Goal: Find specific page/section: Find specific page/section

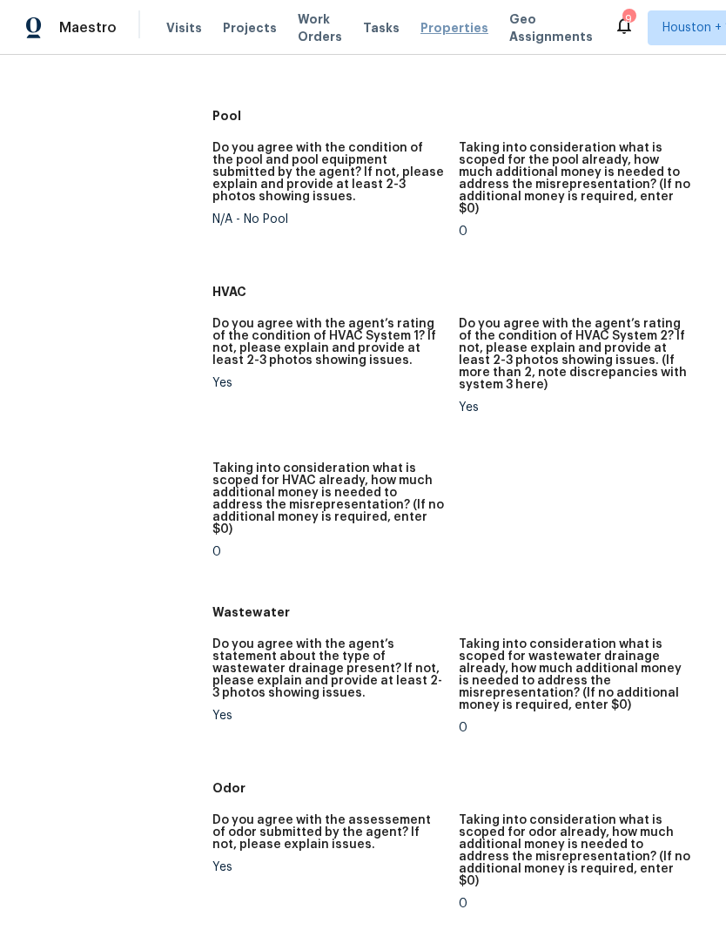
scroll to position [1150, 0]
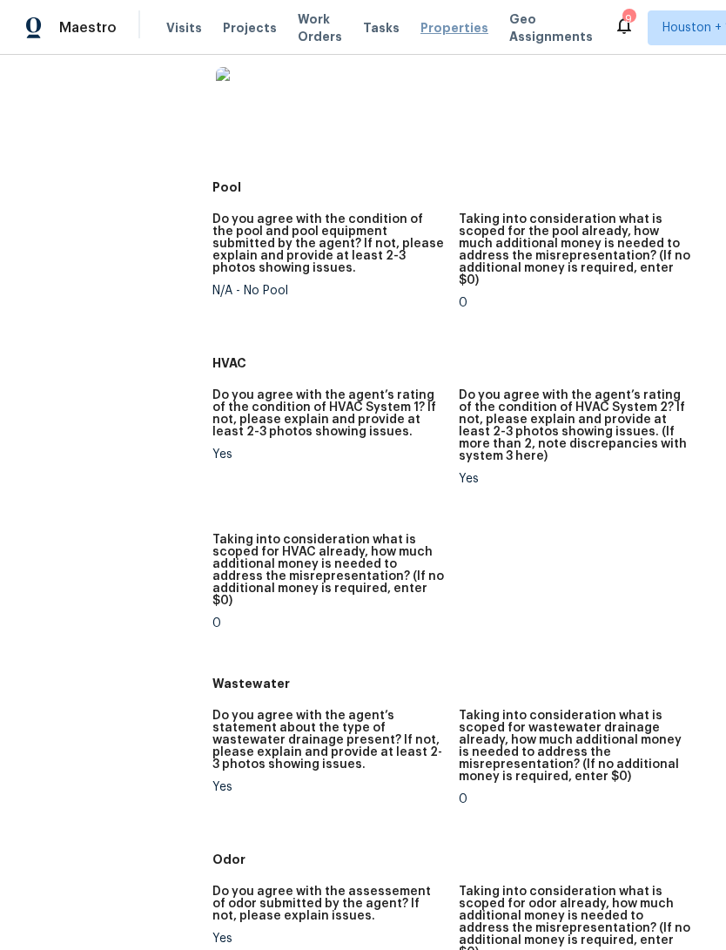
click at [444, 28] on span "Properties" at bounding box center [455, 27] width 68 height 17
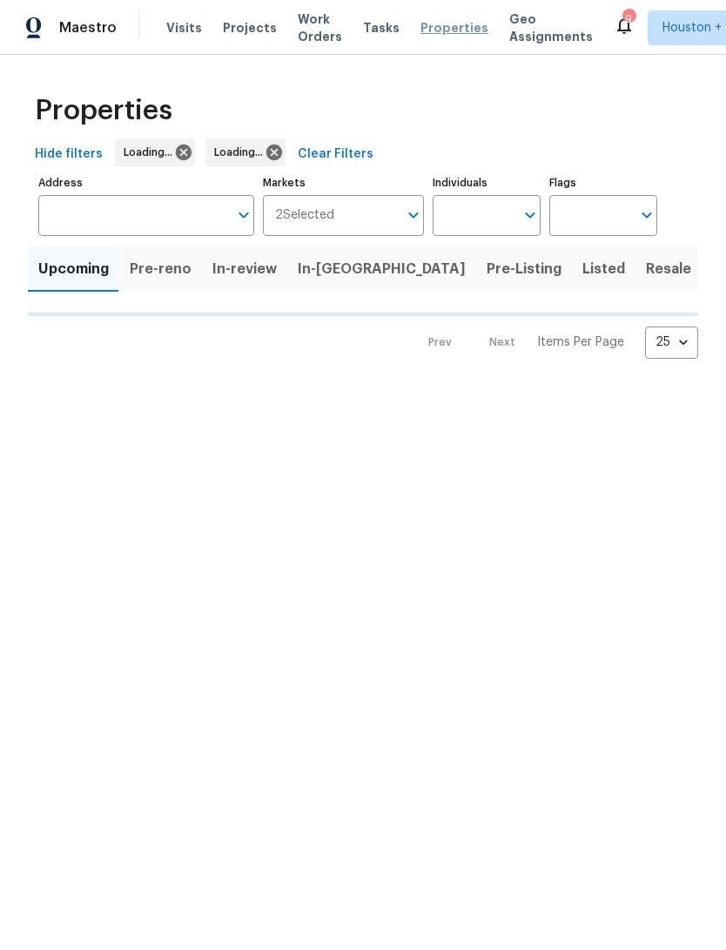
click at [444, 27] on span "Properties" at bounding box center [455, 27] width 68 height 17
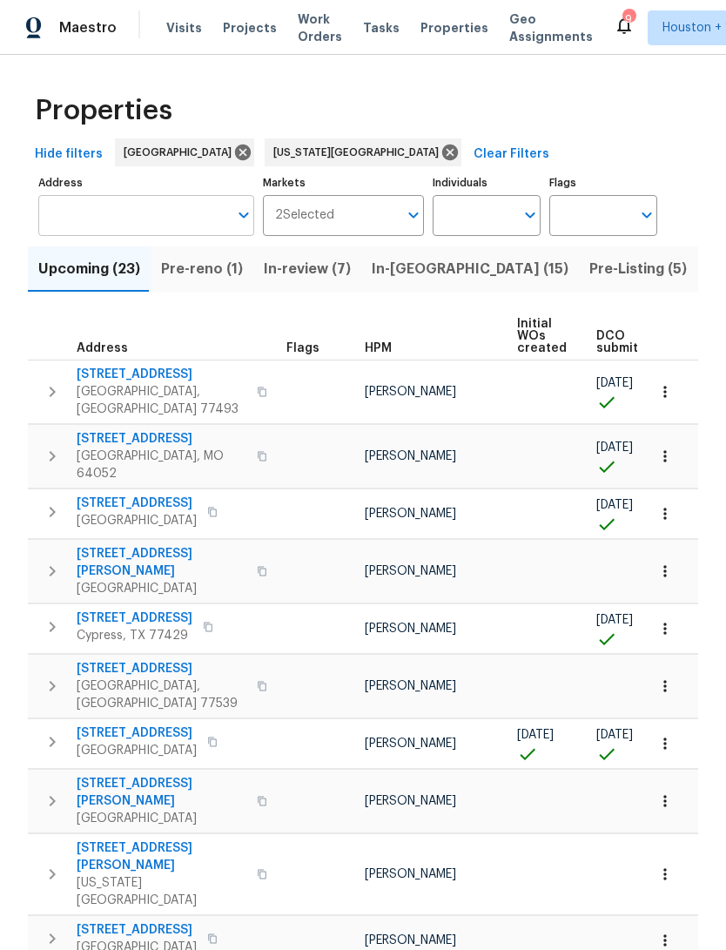
click at [89, 226] on input "Address" at bounding box center [133, 215] width 190 height 41
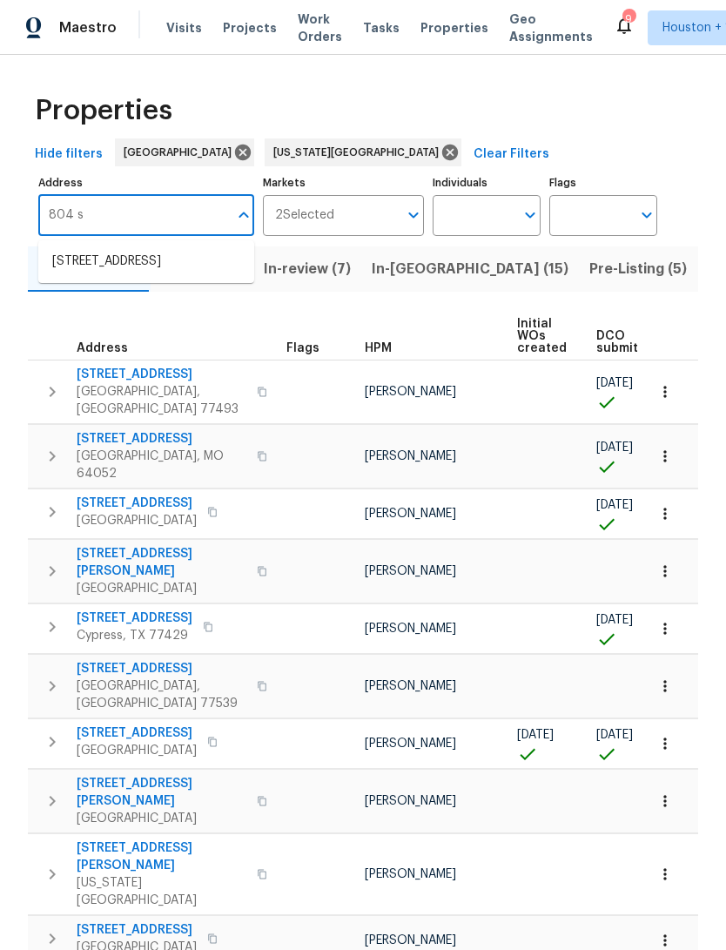
type input "804 sw"
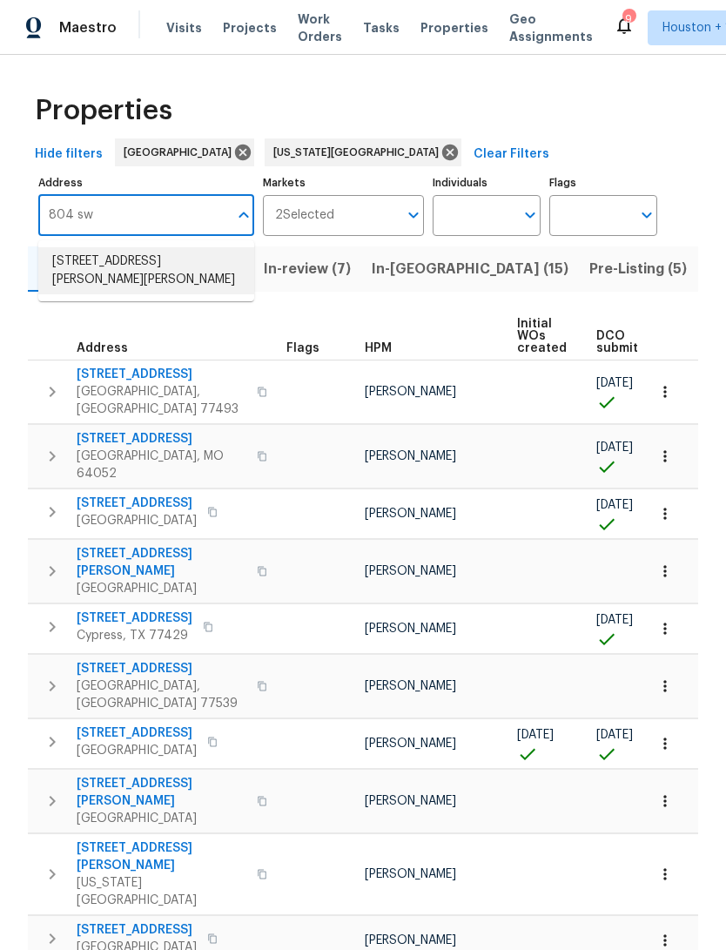
click at [75, 263] on li "804 SW Murray Rd Lees Summit MO 64081" at bounding box center [146, 270] width 216 height 47
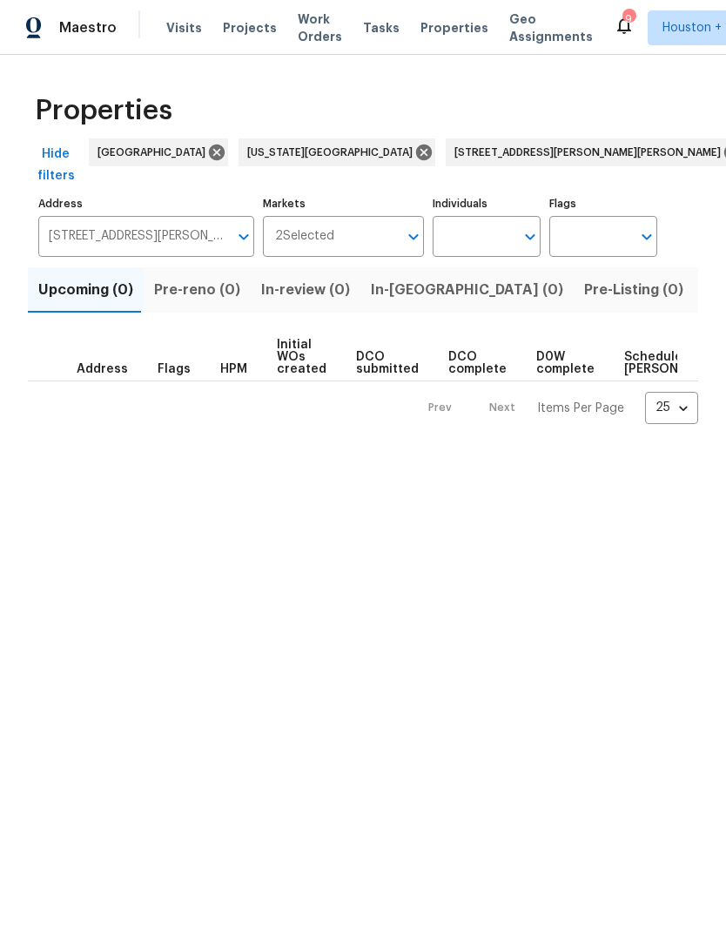
click at [705, 278] on span "Listed (1)" at bounding box center [736, 290] width 63 height 24
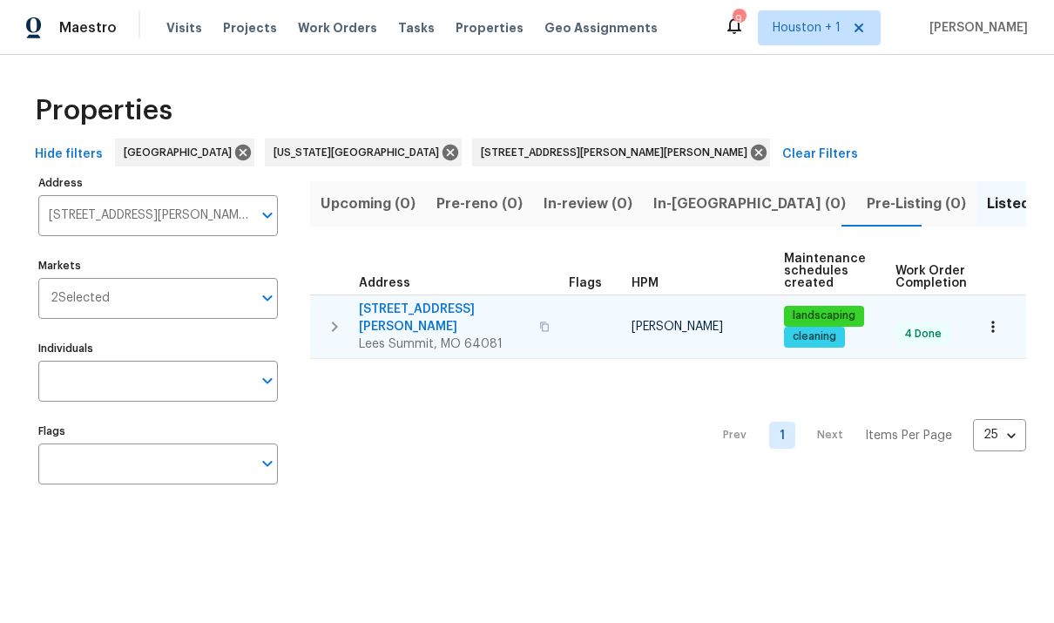
click at [406, 335] on span "Lees Summit, MO 64081" at bounding box center [444, 343] width 170 height 17
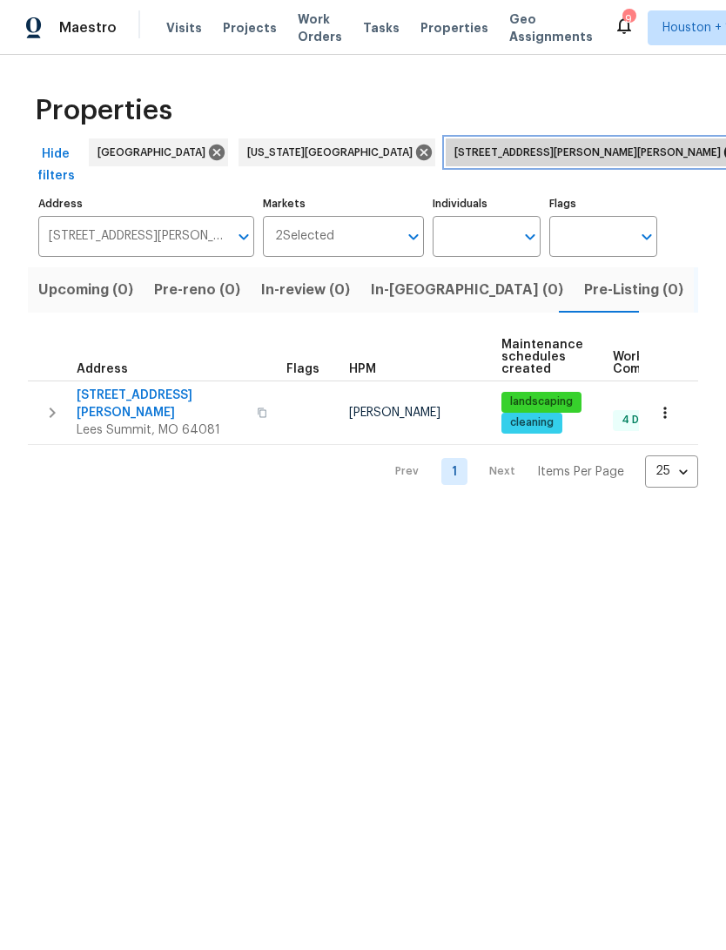
click at [725, 147] on icon at bounding box center [733, 153] width 16 height 16
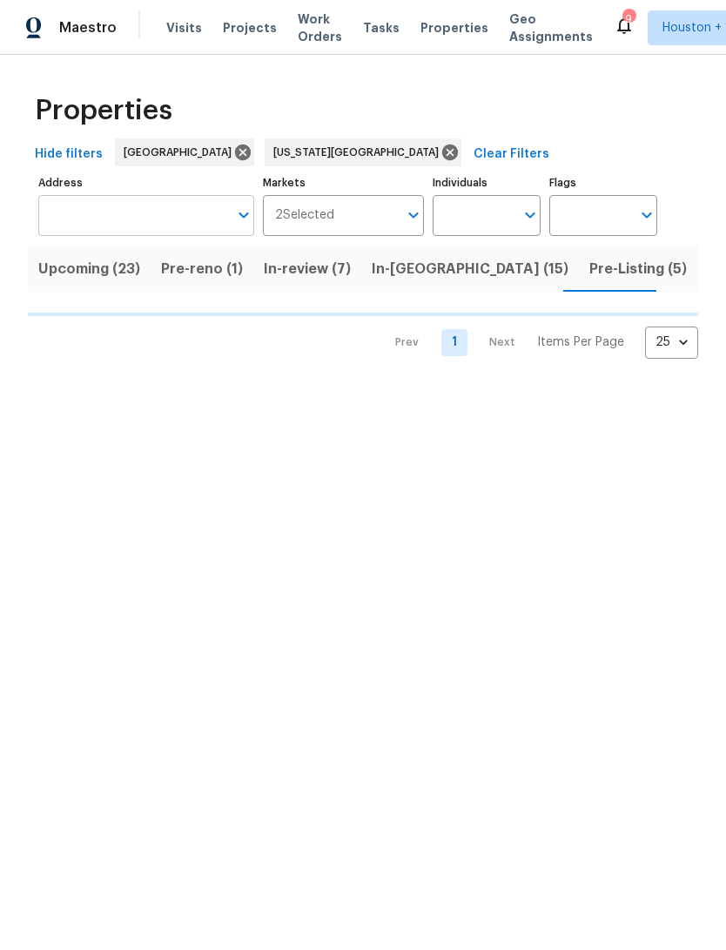
click at [172, 219] on input "Address" at bounding box center [133, 215] width 190 height 41
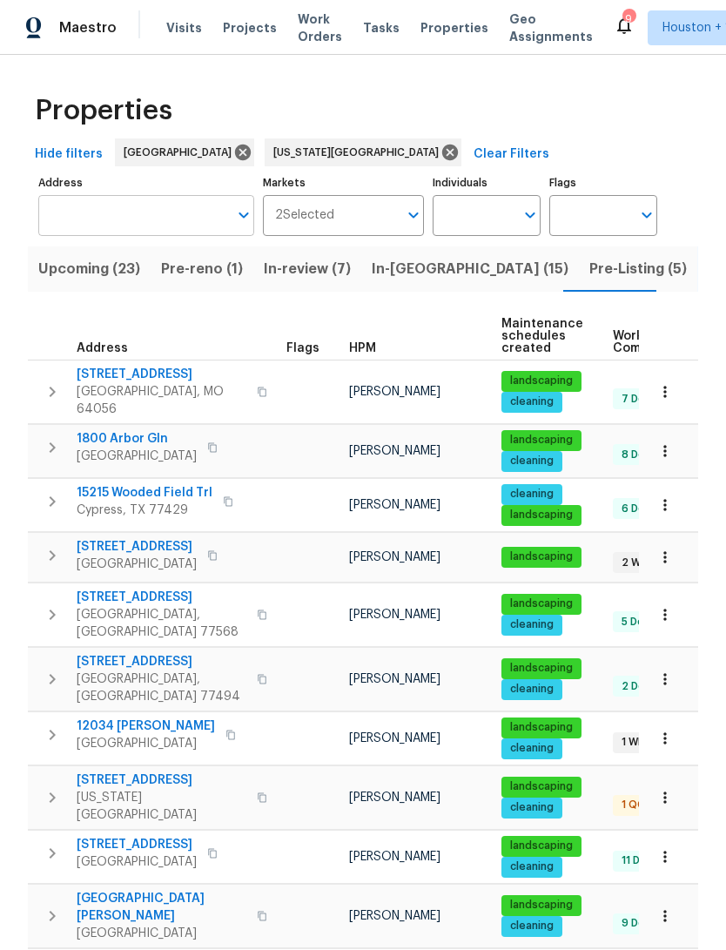
click at [71, 222] on input "Address" at bounding box center [133, 215] width 190 height 41
type input "14018"
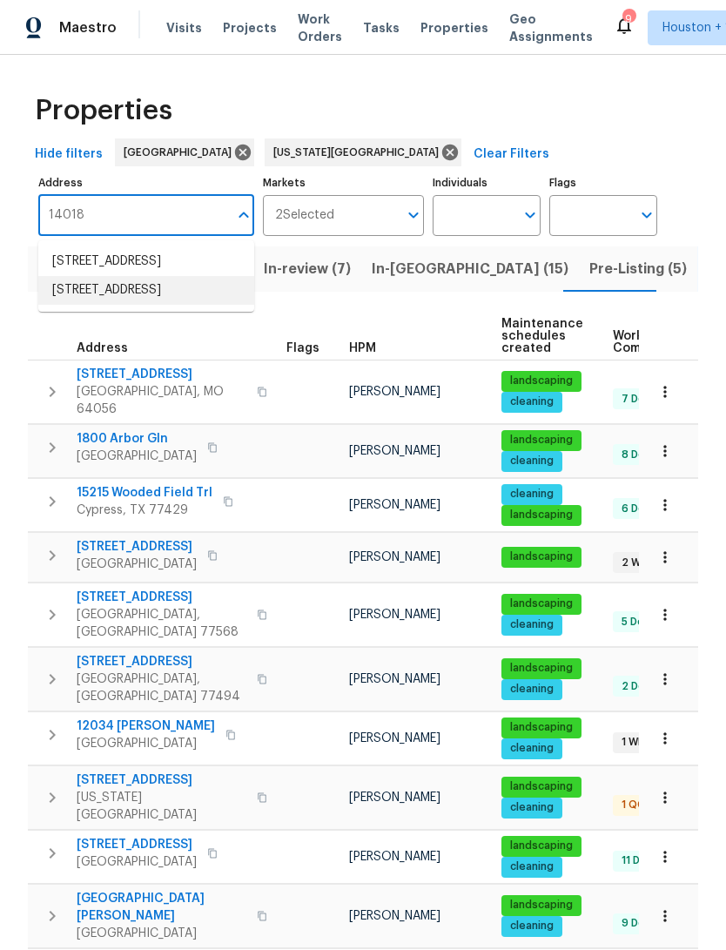
click at [66, 305] on li "14018 Fair Glade Ln Cypress TX 77429" at bounding box center [146, 290] width 216 height 29
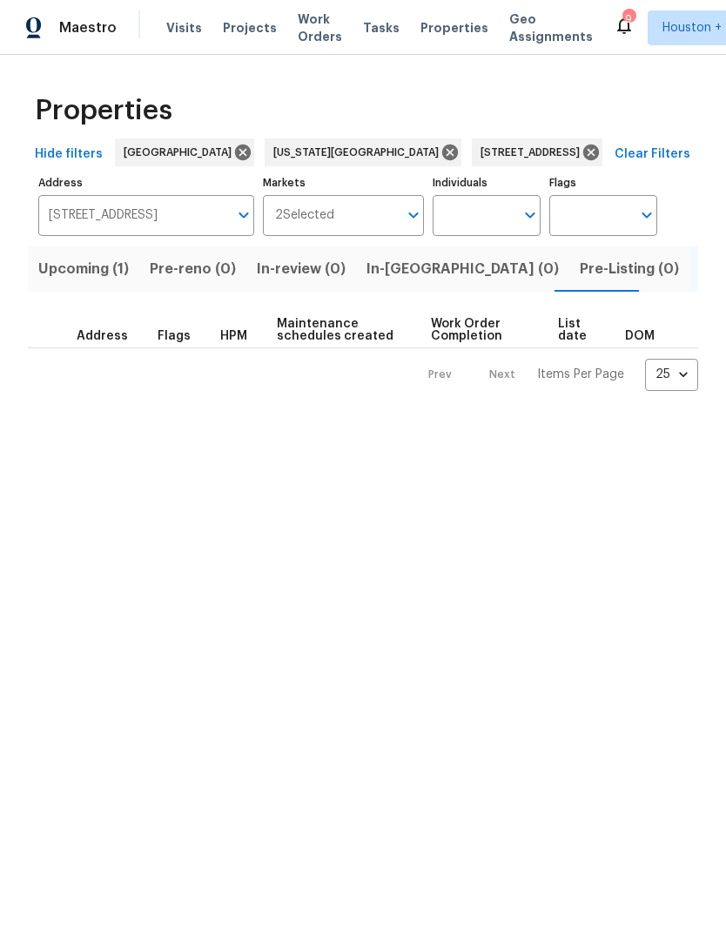
click at [82, 267] on span "Upcoming (1)" at bounding box center [83, 269] width 91 height 24
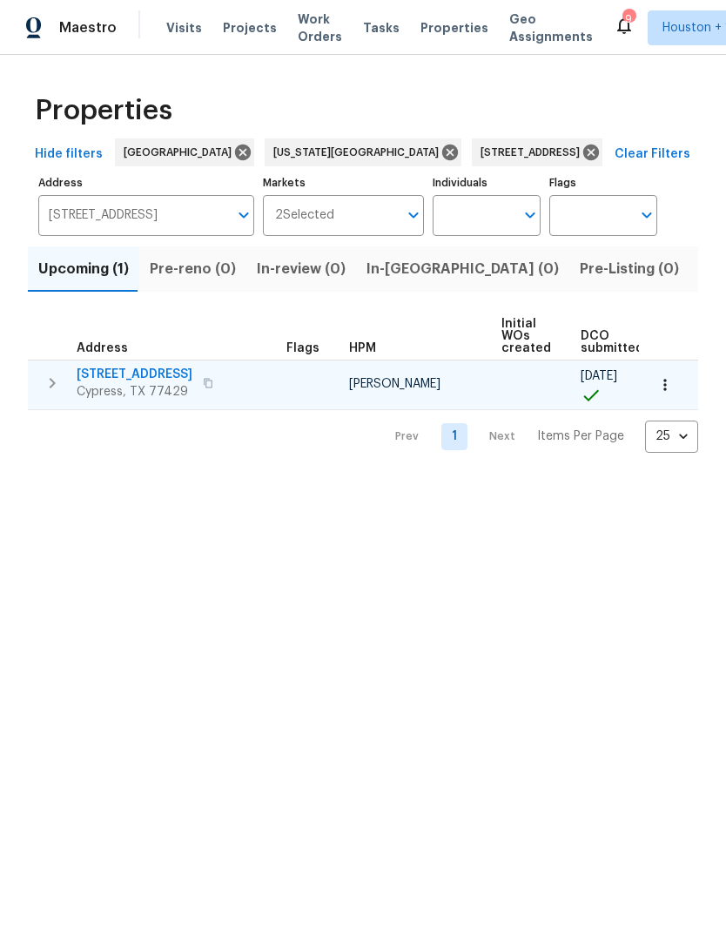
click at [661, 383] on icon "button" at bounding box center [665, 384] width 17 height 17
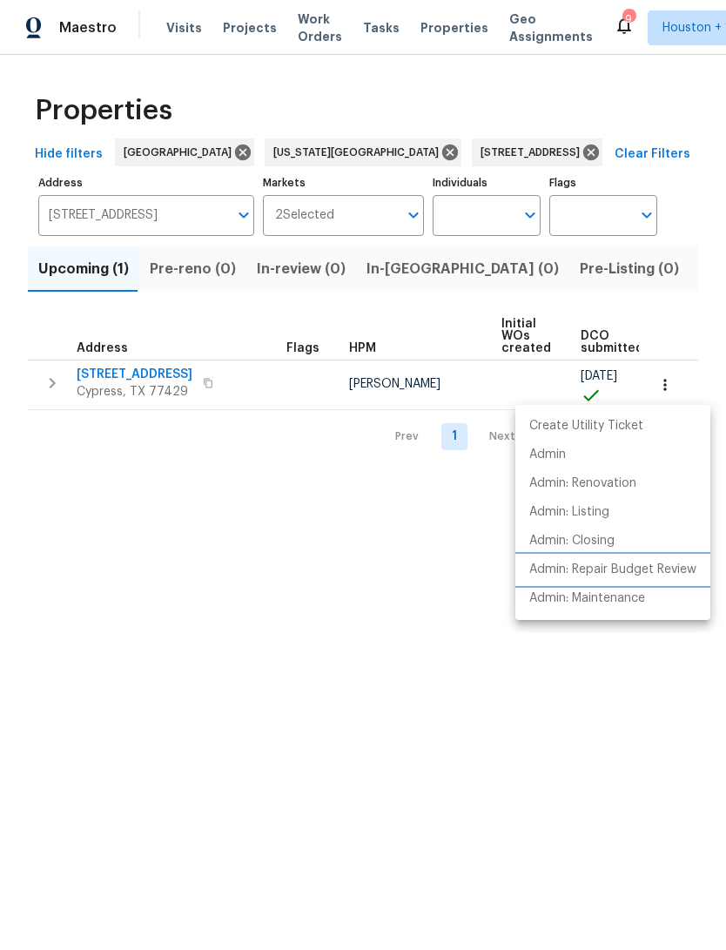
click at [644, 573] on p "Admin: Repair Budget Review" at bounding box center [613, 570] width 167 height 18
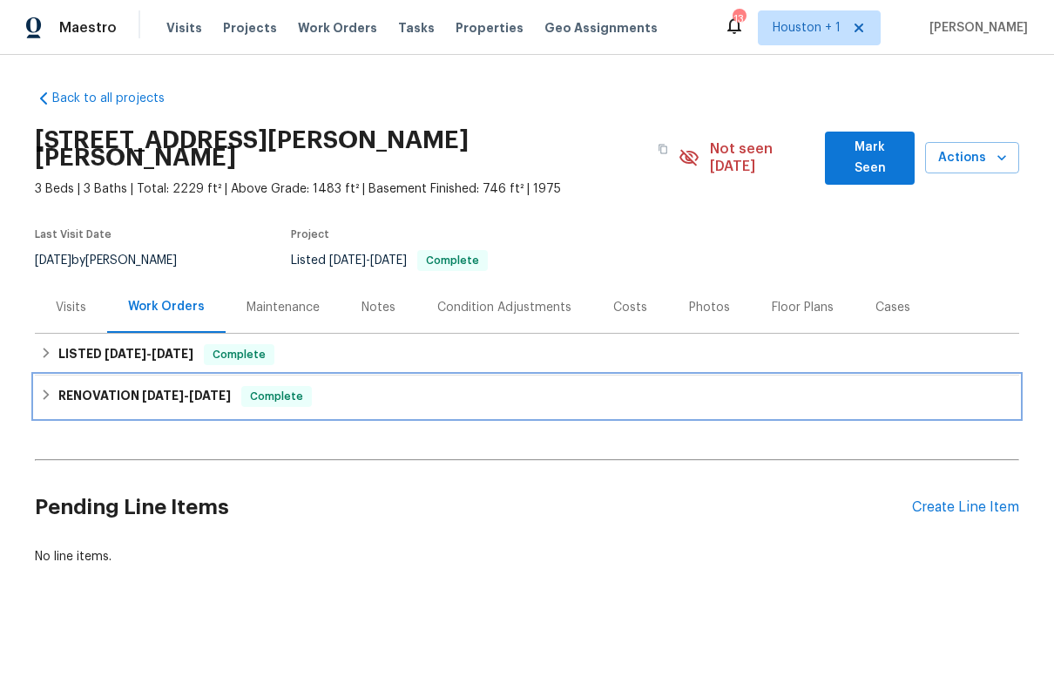
click at [63, 386] on h6 "RENOVATION [DATE] - [DATE]" at bounding box center [144, 396] width 172 height 21
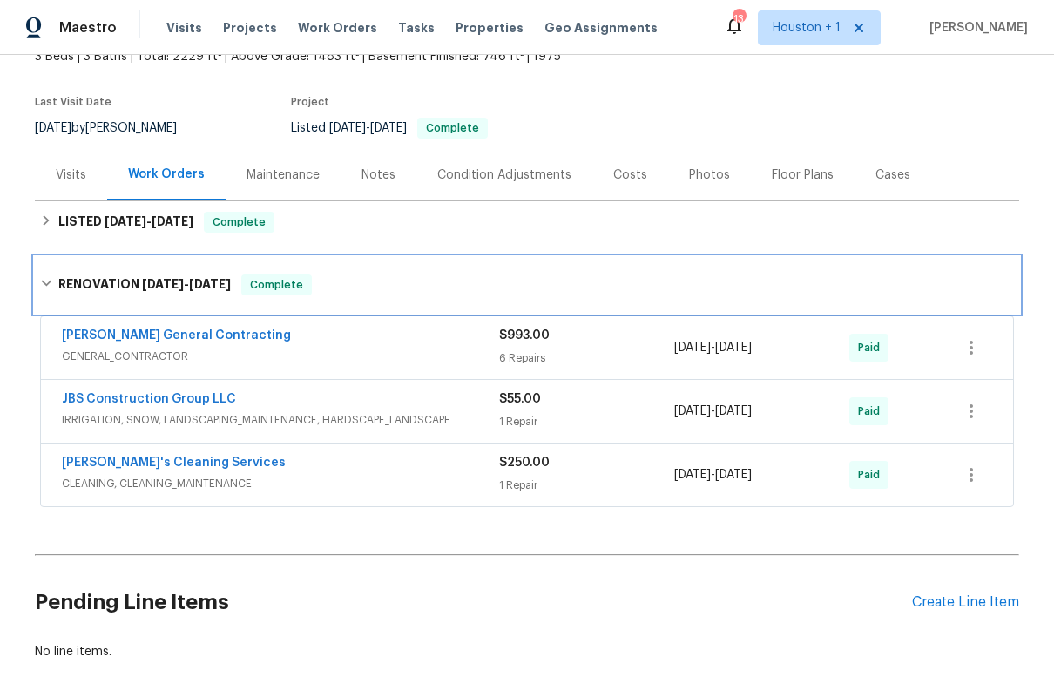
scroll to position [121, 0]
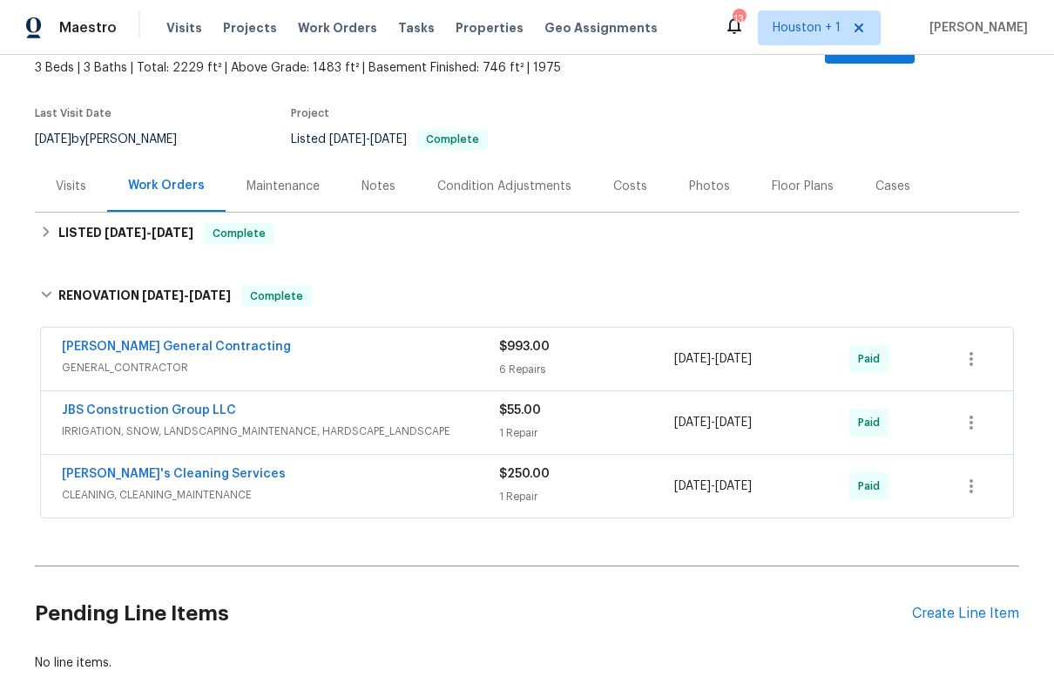
click at [69, 180] on div "Visits" at bounding box center [71, 185] width 72 height 51
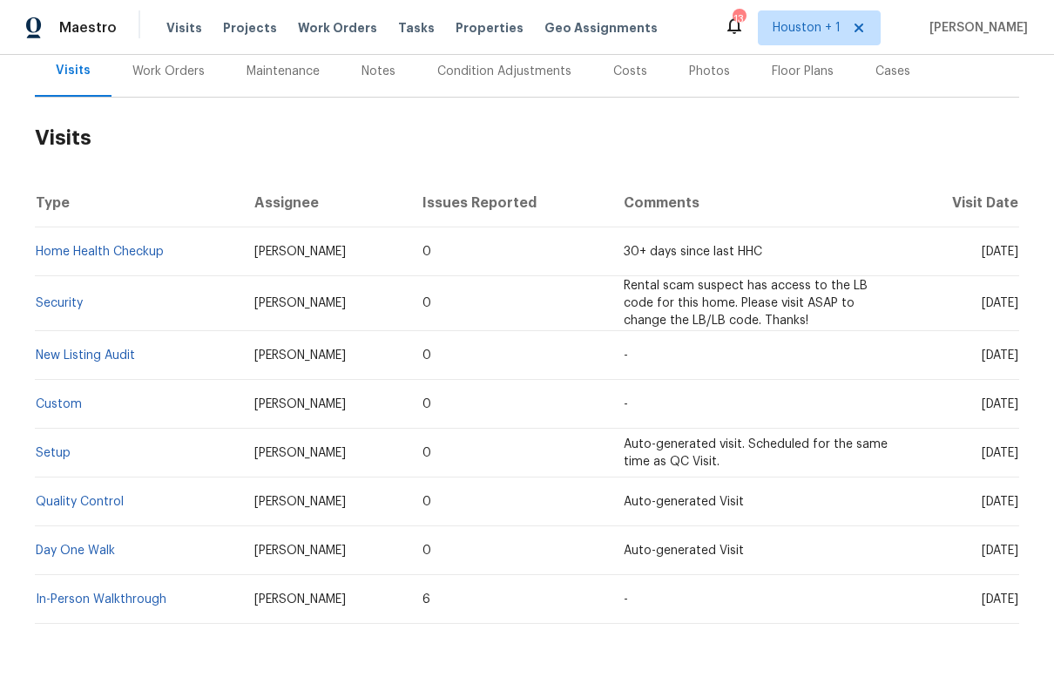
scroll to position [234, 0]
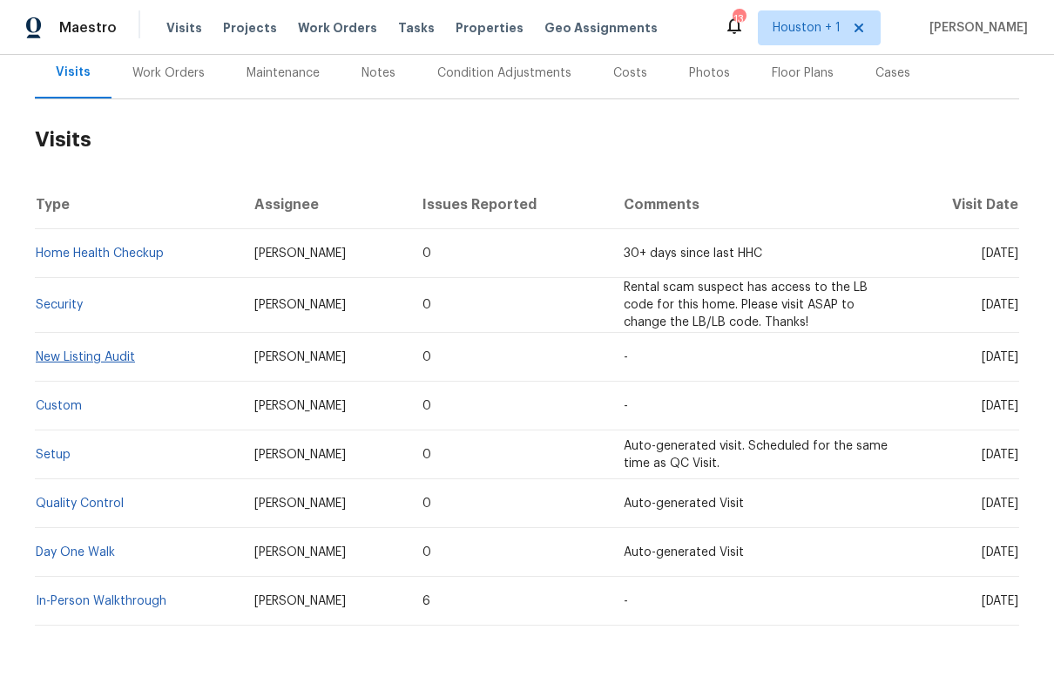
click at [63, 351] on link "New Listing Audit" at bounding box center [85, 357] width 99 height 12
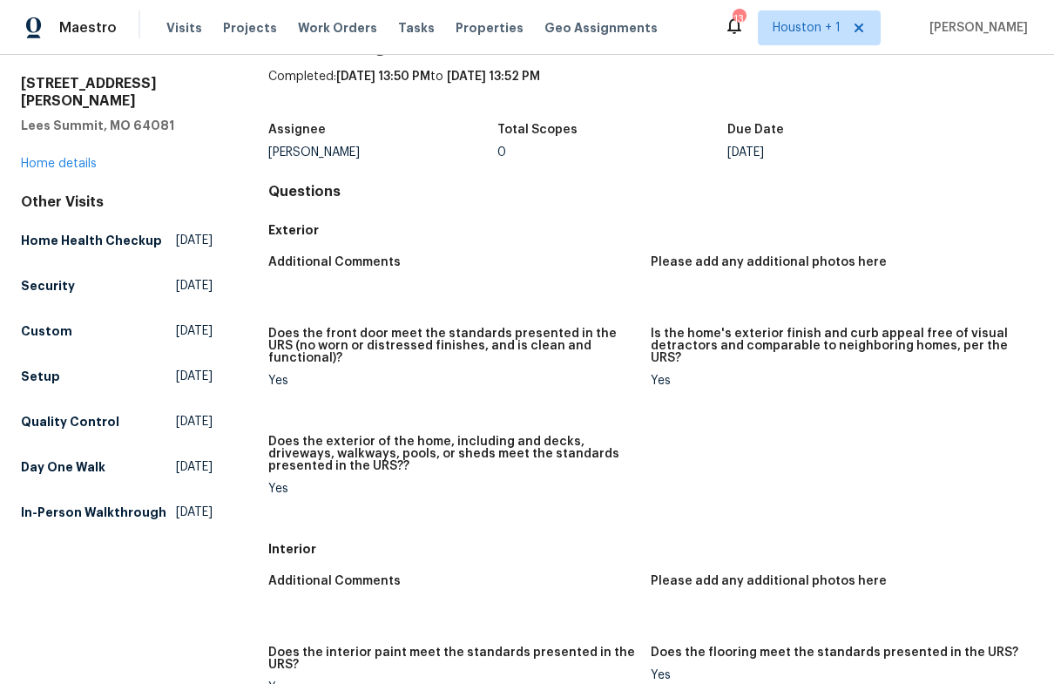
scroll to position [37, 0]
